Goal: Information Seeking & Learning: Learn about a topic

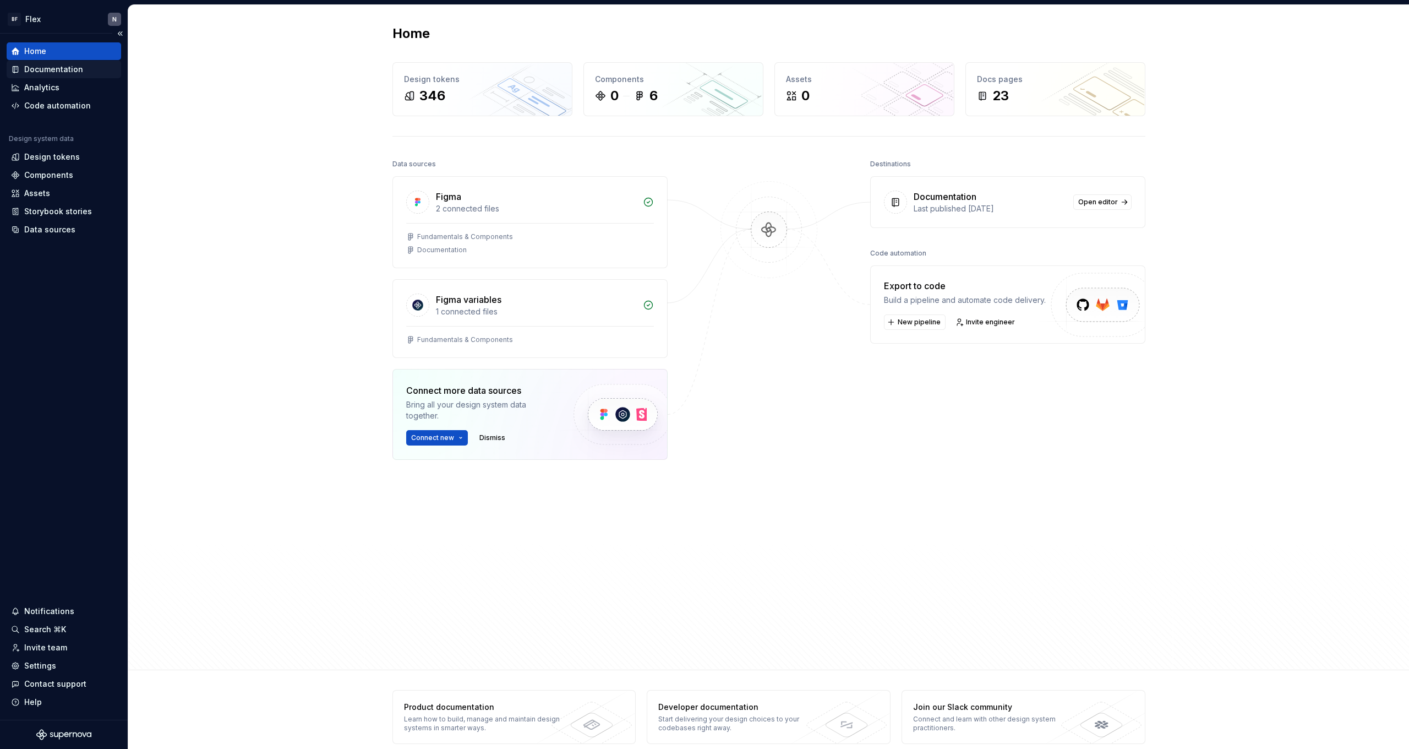
click at [43, 67] on div "Documentation" at bounding box center [53, 69] width 59 height 11
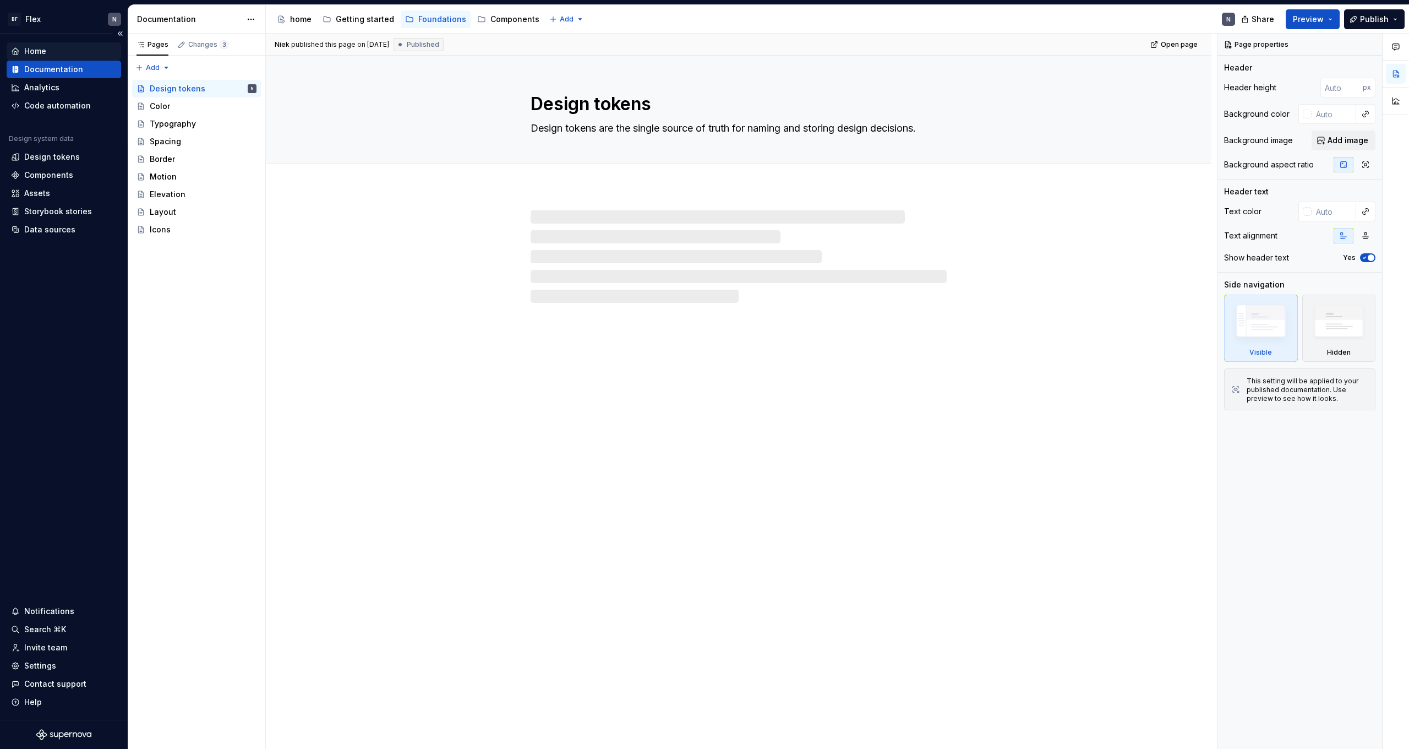
type textarea "*"
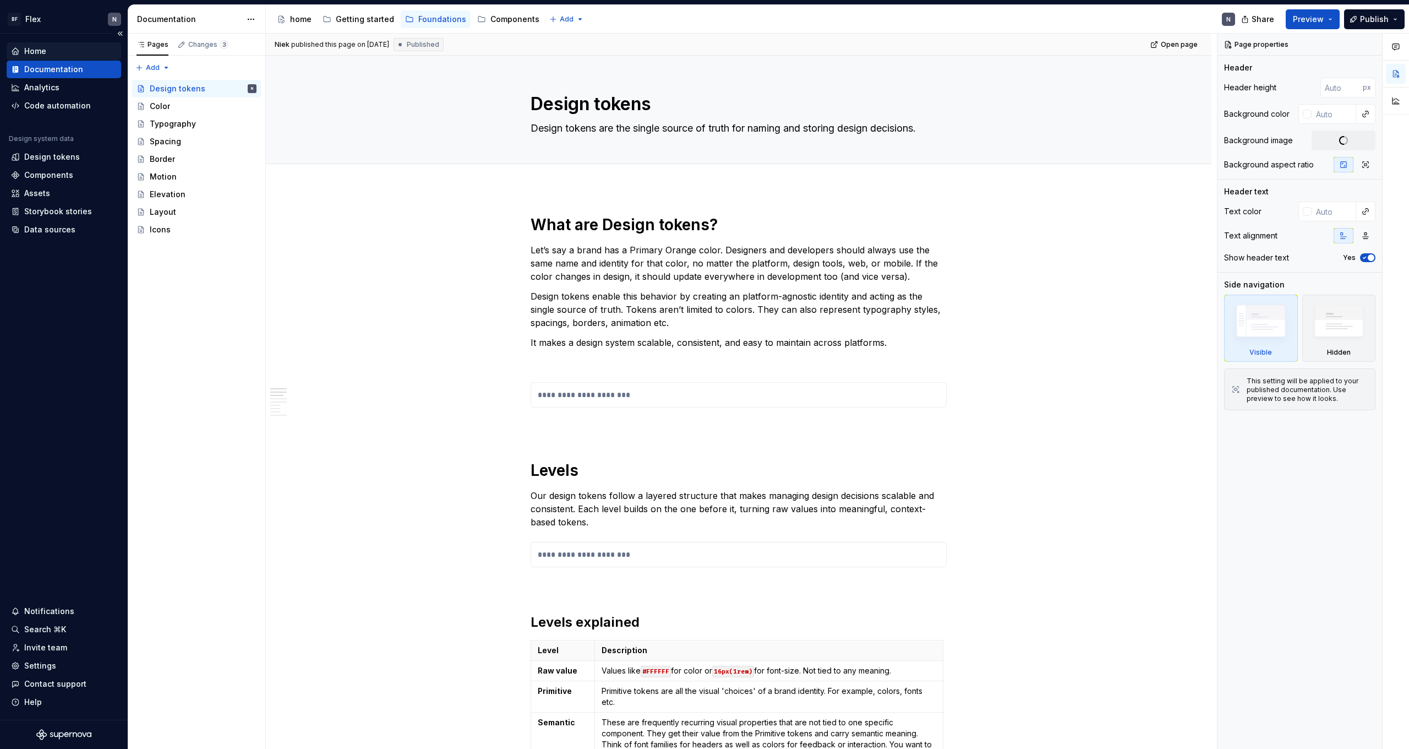
click at [43, 54] on div "Home" at bounding box center [35, 51] width 22 height 11
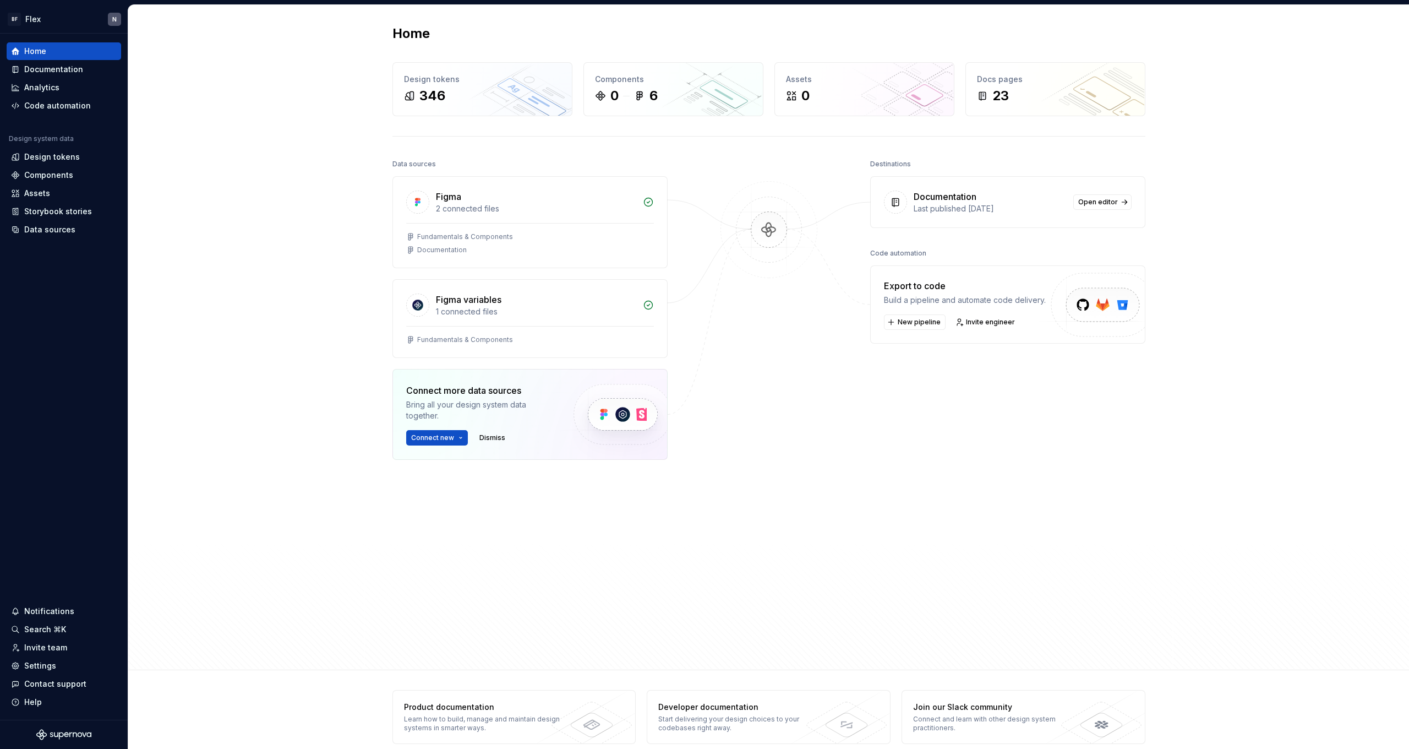
click at [330, 216] on div "Home Design tokens 346 Components 0 6 Assets 0 Docs pages 23 Data sources Figma…" at bounding box center [768, 337] width 1281 height 665
click at [865, 3] on div "BF Flex N Home Documentation Analytics Code automation Design system data Desig…" at bounding box center [704, 374] width 1409 height 749
click at [576, 530] on div "Data sources Figma 2 connected files Fundamentals & Components Documentation Fi…" at bounding box center [529, 380] width 275 height 449
drag, startPoint x: 965, startPoint y: 708, endPoint x: 959, endPoint y: 716, distance: 9.5
click at [965, 708] on div "Join our Slack community" at bounding box center [993, 706] width 160 height 11
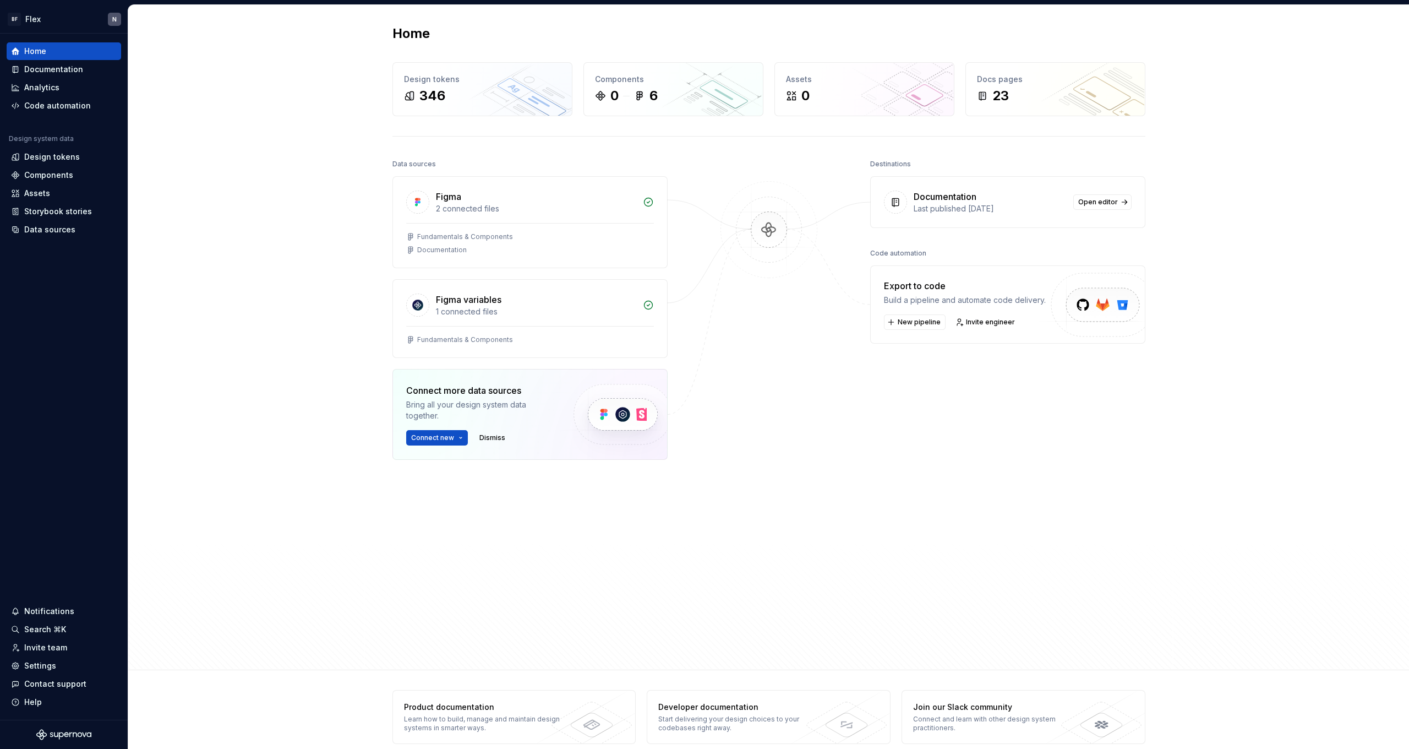
click at [1084, 411] on div "Destinations Documentation Last published [DATE] Open editor Code automation Ex…" at bounding box center [1007, 380] width 275 height 449
click at [954, 195] on div "Documentation" at bounding box center [945, 196] width 63 height 13
click at [1209, 200] on div "Home Design tokens 346 Components 0 6 Assets 0 Docs pages 23 Data sources Figma…" at bounding box center [768, 337] width 1281 height 665
drag, startPoint x: 825, startPoint y: 439, endPoint x: 813, endPoint y: 307, distance: 132.6
click at [824, 439] on div "Data sources Figma 2 connected files Fundamentals & Components Documentation Fi…" at bounding box center [768, 402] width 753 height 493
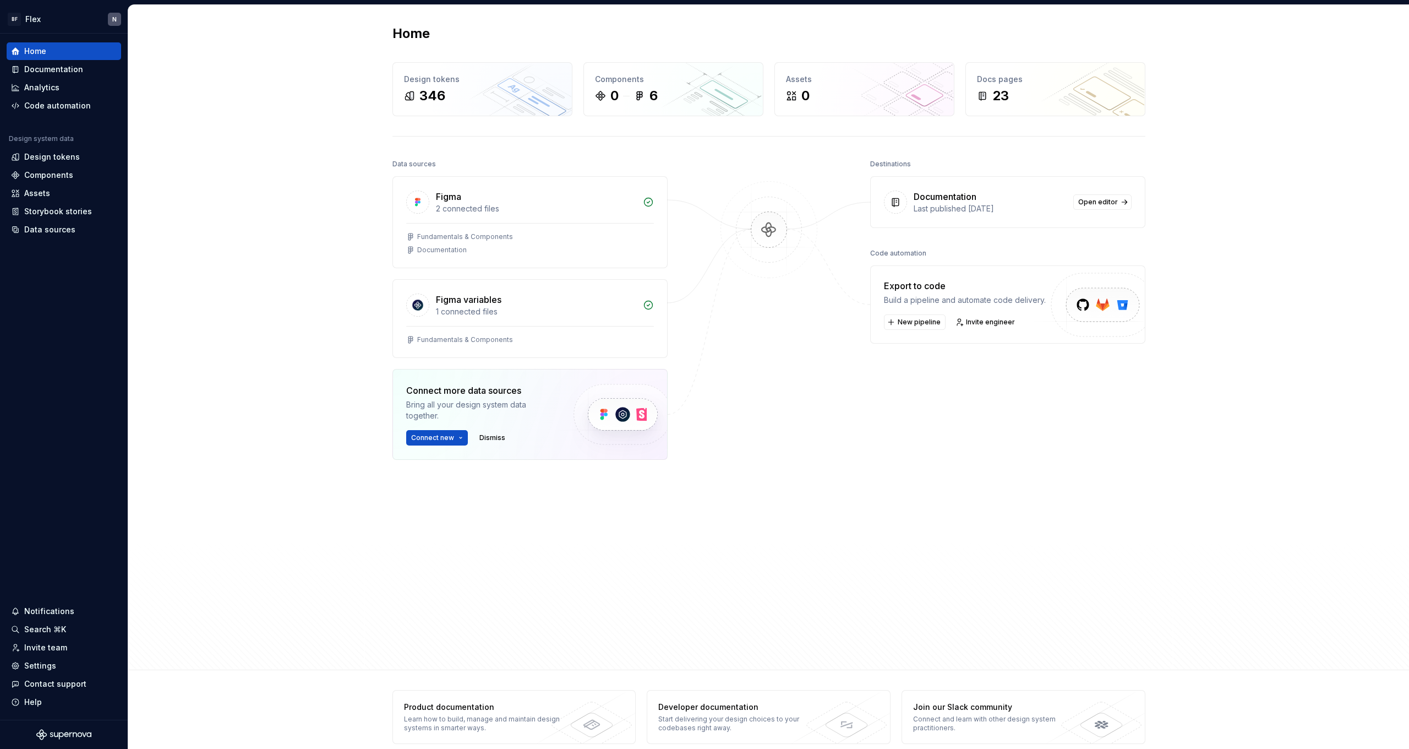
drag, startPoint x: 863, startPoint y: 251, endPoint x: 949, endPoint y: 248, distance: 86.5
click at [949, 248] on div "Data sources Figma 2 connected files Fundamentals & Components Documentation Fi…" at bounding box center [768, 402] width 753 height 493
drag, startPoint x: 941, startPoint y: 257, endPoint x: 857, endPoint y: 248, distance: 84.1
click at [857, 248] on div "Data sources Figma 2 connected files Fundamentals & Components Documentation Fi…" at bounding box center [768, 402] width 753 height 493
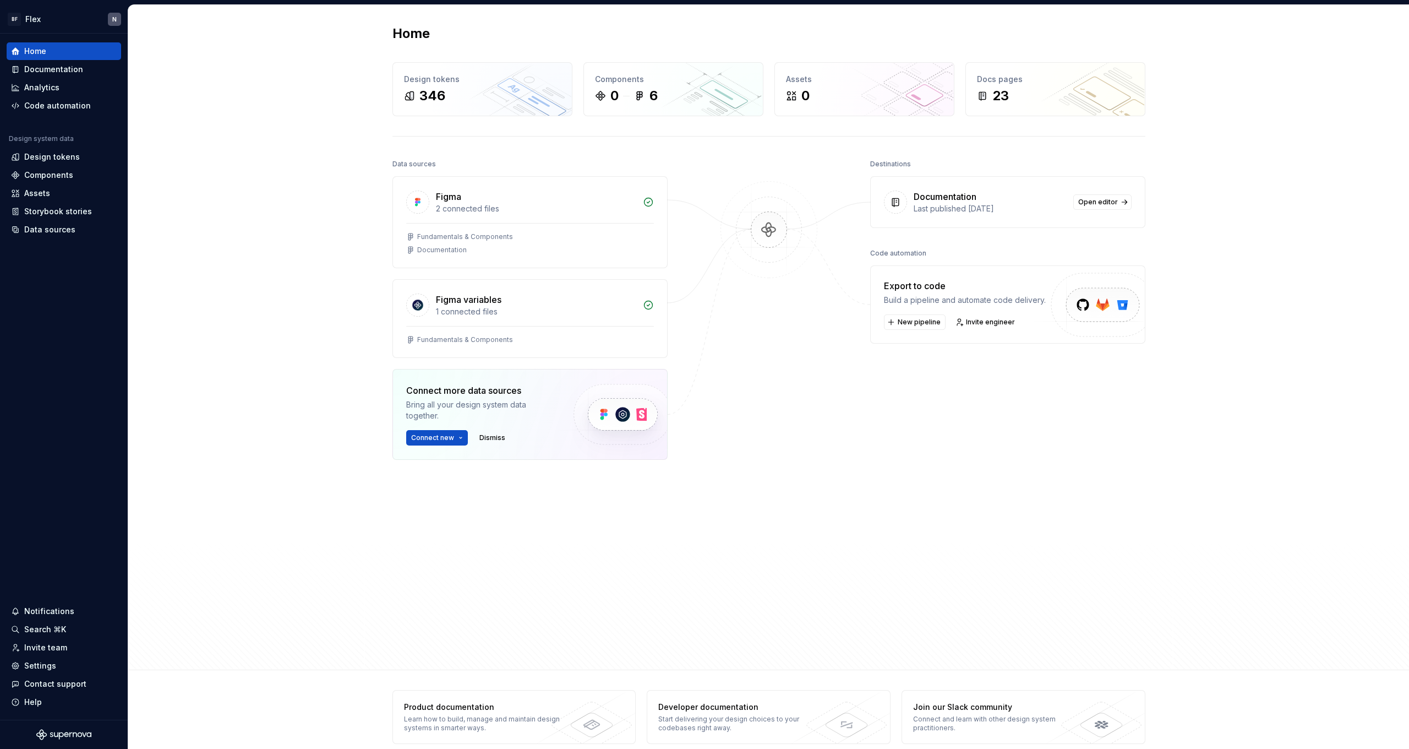
drag, startPoint x: 861, startPoint y: 253, endPoint x: 935, endPoint y: 248, distance: 74.4
click at [935, 248] on div "Data sources Figma 2 connected files Fundamentals & Components Documentation Fi…" at bounding box center [768, 402] width 753 height 493
click at [935, 248] on div "Code automation" at bounding box center [1007, 253] width 275 height 15
click at [757, 246] on img at bounding box center [769, 240] width 107 height 119
drag, startPoint x: 719, startPoint y: 147, endPoint x: 792, endPoint y: 257, distance: 131.4
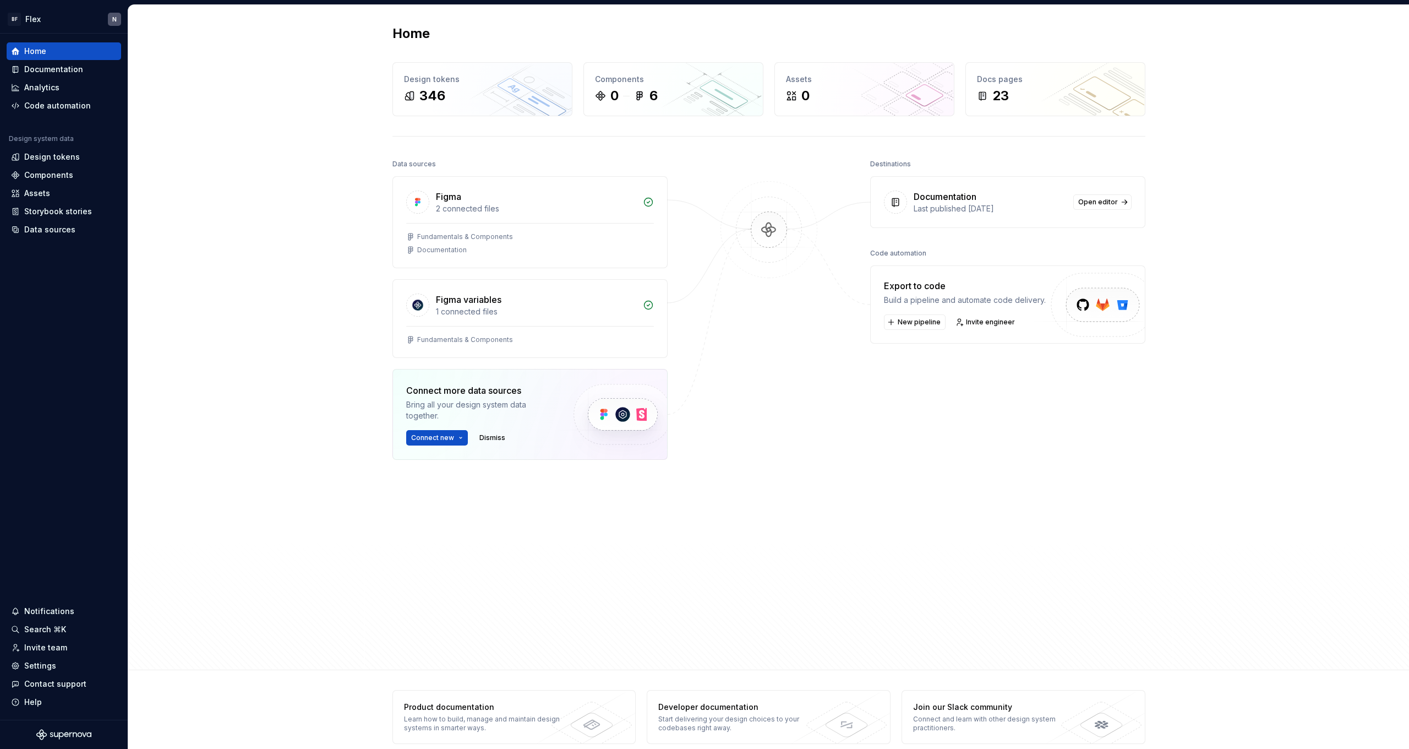
click at [792, 257] on div "Home Design tokens 346 Components 0 6 Assets 0 Docs pages 23 Data sources Figma…" at bounding box center [769, 337] width 793 height 664
click at [853, 332] on div "Data sources Figma 2 connected files Fundamentals & Components Documentation Fi…" at bounding box center [768, 402] width 753 height 493
click at [964, 204] on div "Last published [DATE]" at bounding box center [990, 208] width 153 height 11
drag, startPoint x: 694, startPoint y: 157, endPoint x: 841, endPoint y: 329, distance: 226.5
click at [822, 275] on div "Data sources Figma 2 connected files Fundamentals & Components Documentation Fi…" at bounding box center [768, 402] width 753 height 493
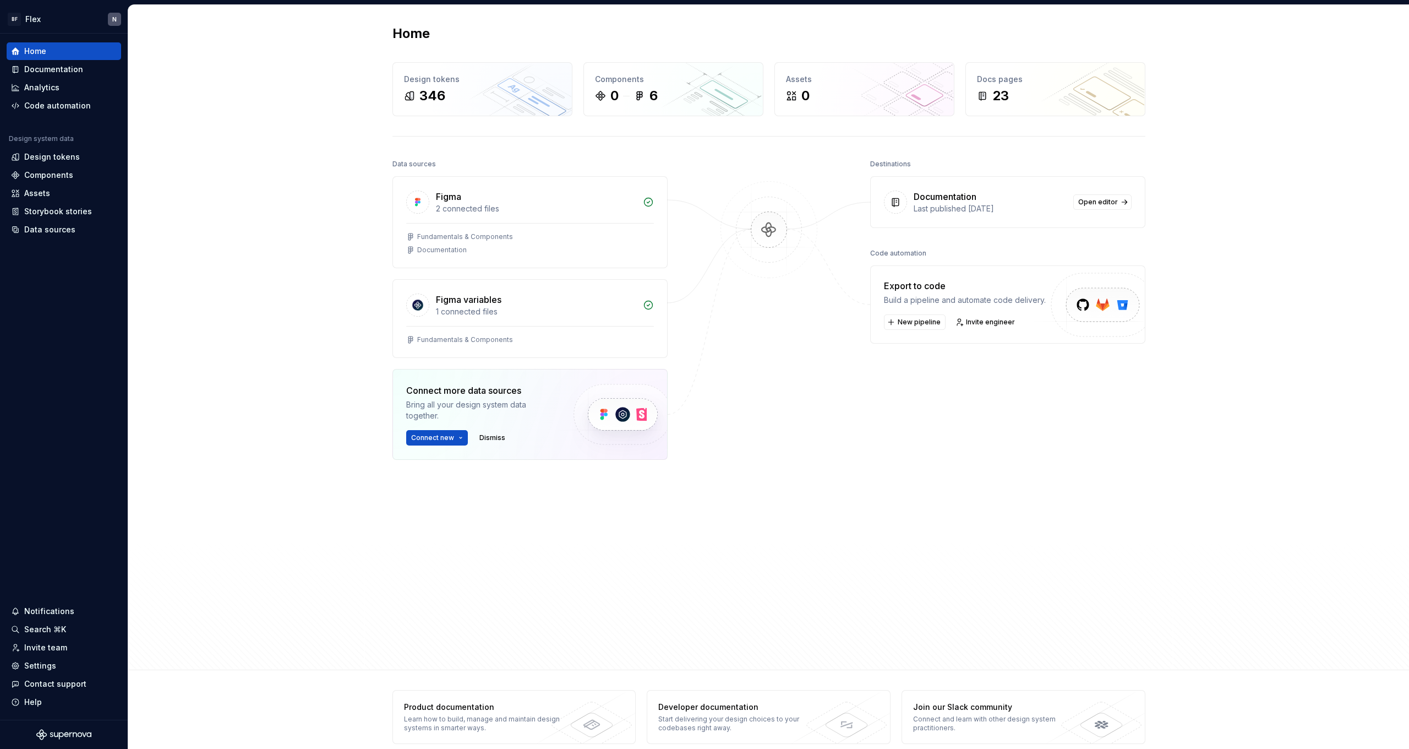
click at [855, 346] on div "Data sources Figma 2 connected files Fundamentals & Components Documentation Fi…" at bounding box center [768, 402] width 753 height 493
click at [803, 469] on div at bounding box center [769, 380] width 110 height 449
click at [51, 85] on div "Analytics" at bounding box center [41, 87] width 35 height 11
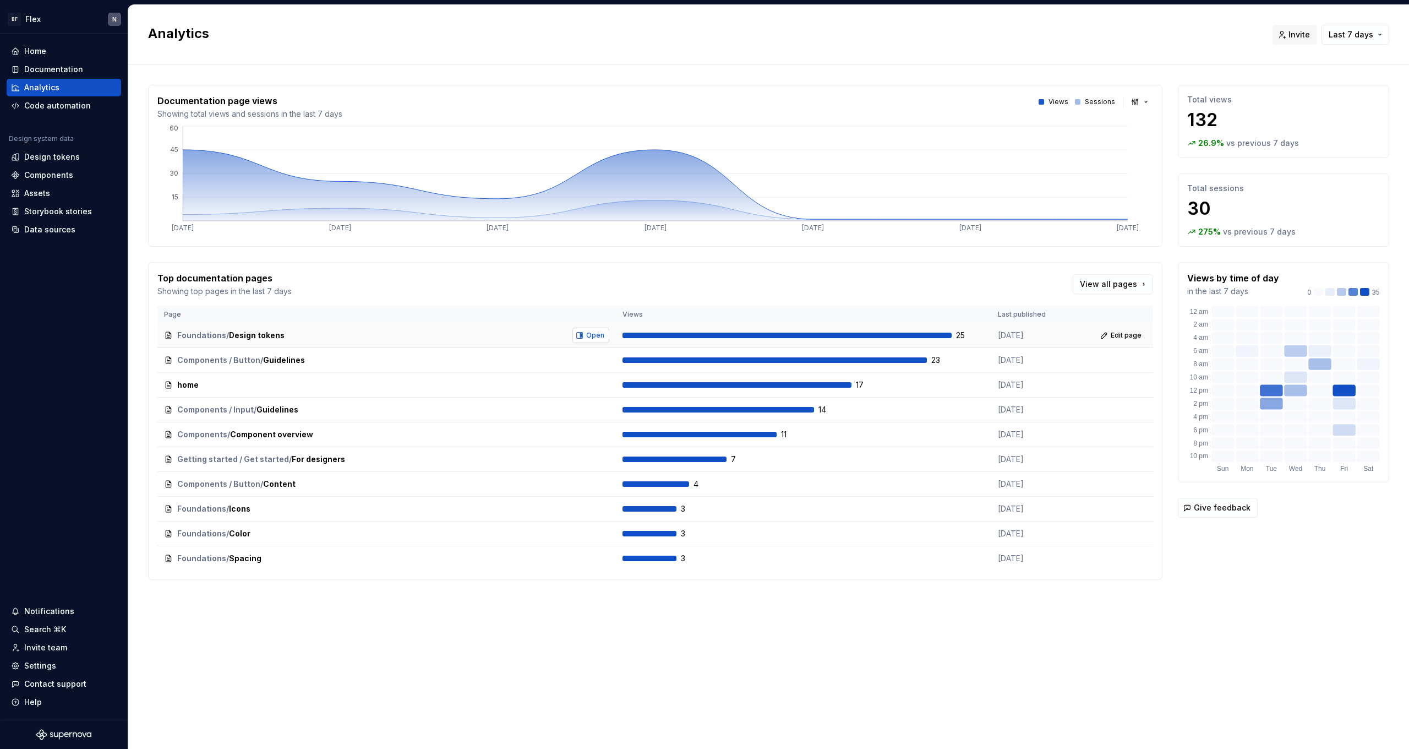
click at [599, 339] on span "Open" at bounding box center [595, 335] width 18 height 9
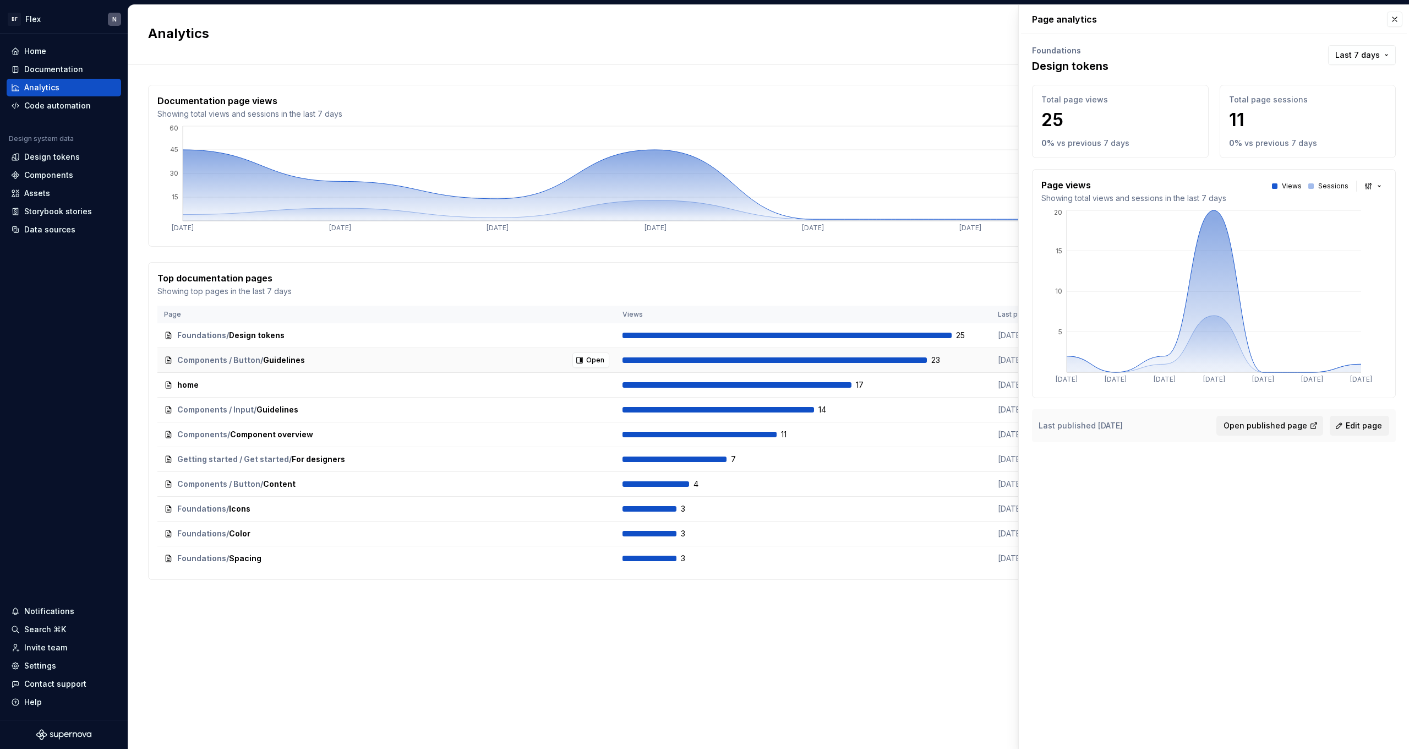
click at [358, 367] on div "Components / Button / Guidelines Open" at bounding box center [386, 359] width 445 height 15
click at [585, 359] on button "Open" at bounding box center [590, 359] width 37 height 15
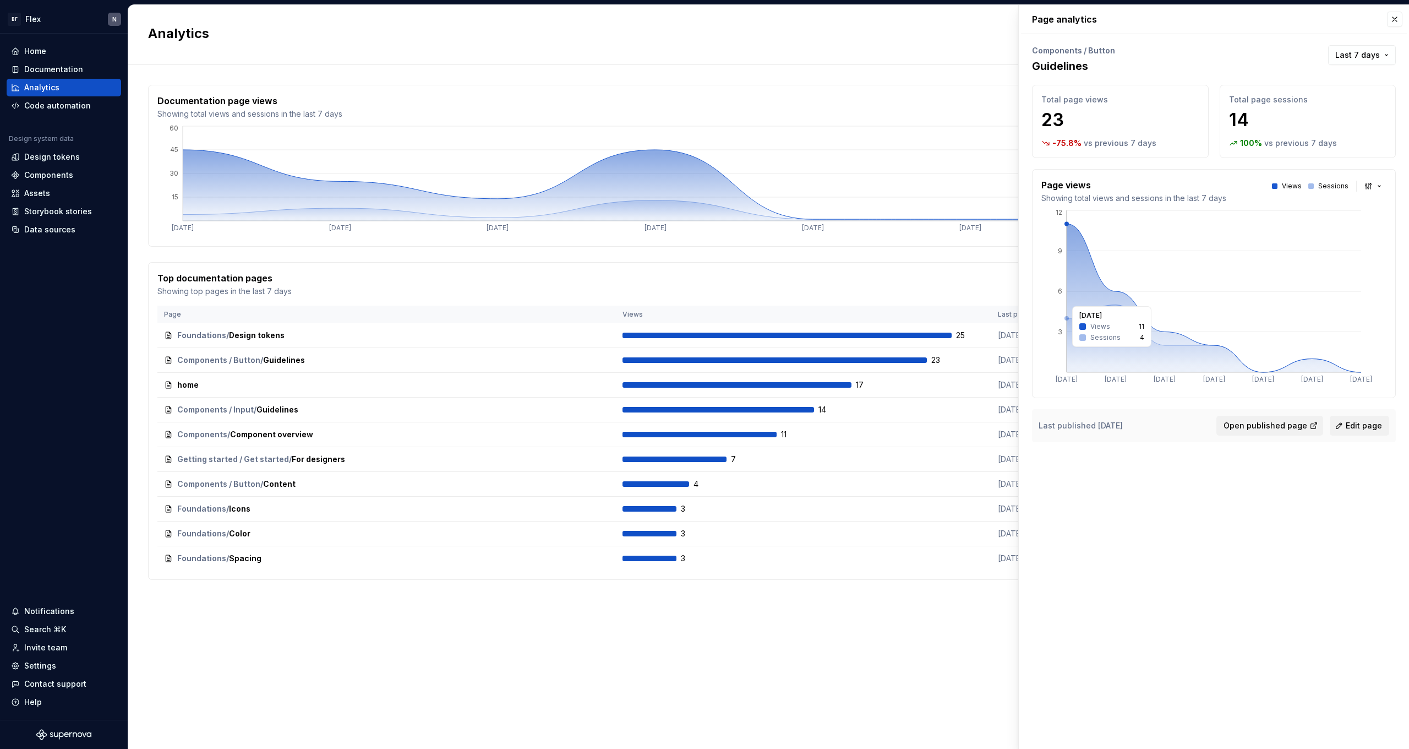
click at [1076, 341] on icon at bounding box center [1214, 339] width 294 height 68
click at [1366, 58] on span "Last 7 days" at bounding box center [1357, 55] width 45 height 11
click at [1339, 94] on div "Last 30 days" at bounding box center [1320, 96] width 50 height 11
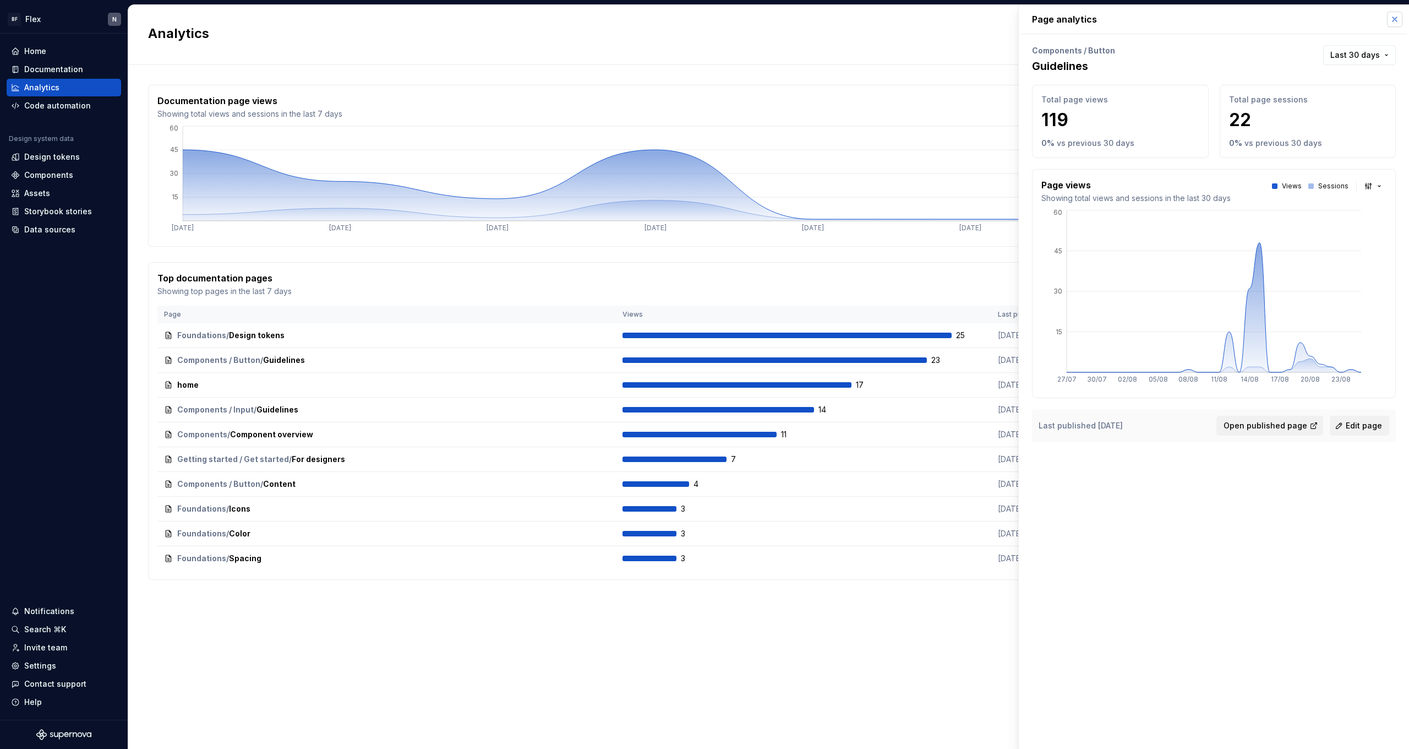
click at [1398, 19] on button "button" at bounding box center [1394, 19] width 15 height 15
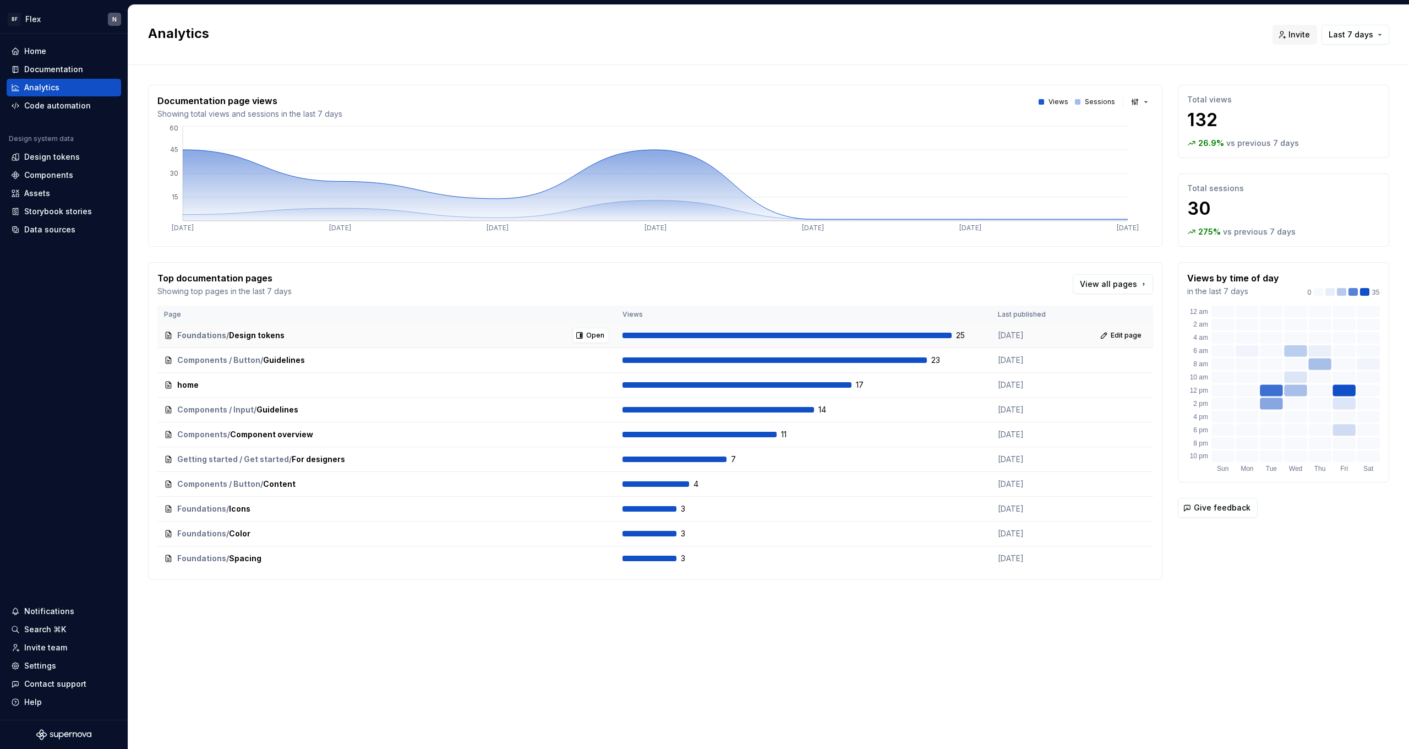
click at [228, 336] on span "/" at bounding box center [227, 335] width 3 height 11
